Goal: Task Accomplishment & Management: Manage account settings

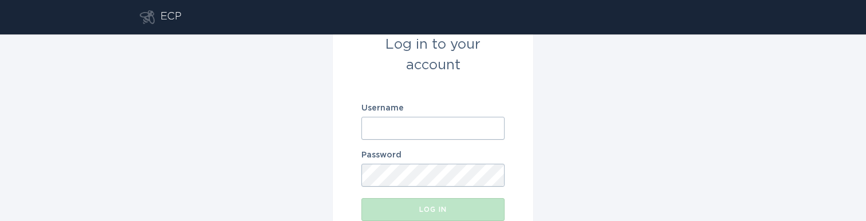
click at [437, 128] on input "Username" at bounding box center [433, 128] width 143 height 23
paste input "[EMAIL_ADDRESS][DOMAIN_NAME]"
click at [439, 126] on input "[EMAIL_ADDRESS][DOMAIN_NAME]" at bounding box center [433, 128] width 143 height 23
type input "[EMAIL_ADDRESS][DOMAIN_NAME]"
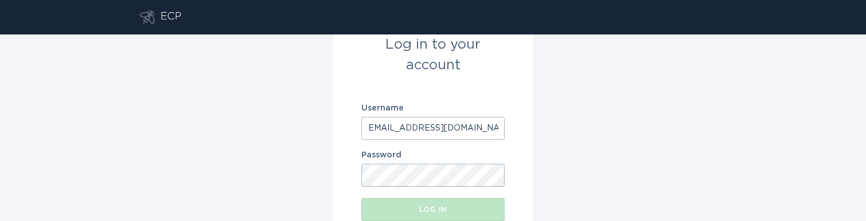
scroll to position [0, 0]
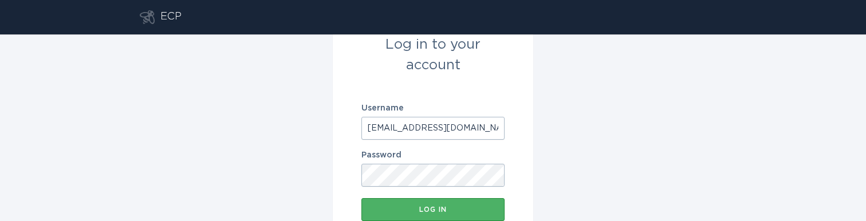
click at [421, 205] on button "Log in" at bounding box center [433, 209] width 143 height 23
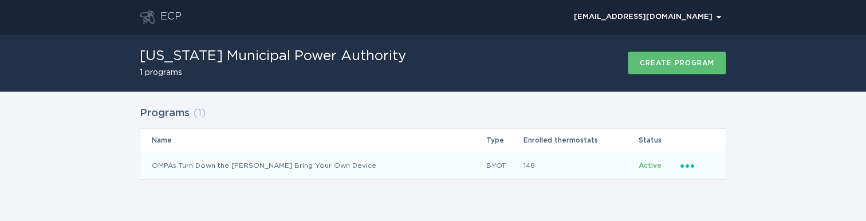
click at [689, 168] on icon "Ellipsis" at bounding box center [689, 164] width 16 height 10
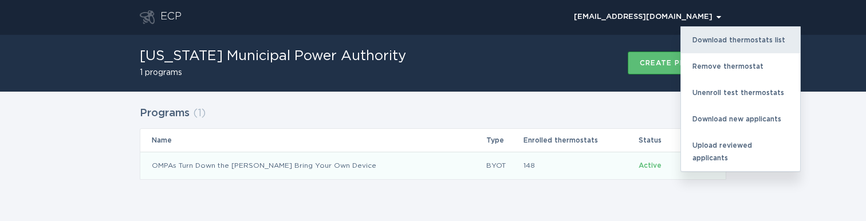
click at [730, 33] on div "Download thermostats list" at bounding box center [740, 40] width 119 height 26
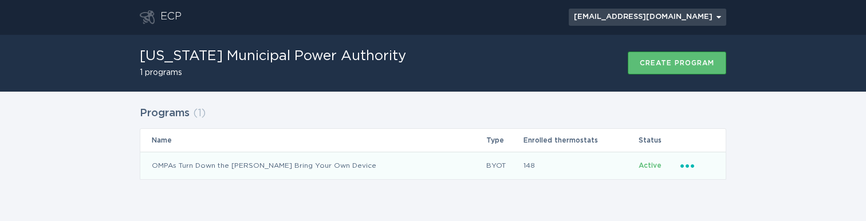
click at [719, 22] on button "[EMAIL_ADDRESS][DOMAIN_NAME] Chevron" at bounding box center [648, 17] width 158 height 17
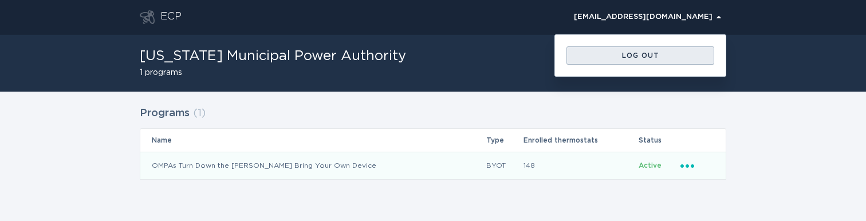
click at [686, 61] on button "Log out" at bounding box center [641, 55] width 148 height 18
